Goal: Find specific page/section: Find specific page/section

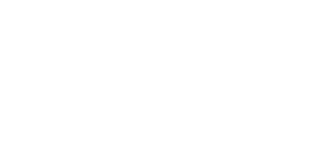
click at [9, 12] on icon at bounding box center [10, 103] width 16 height 203
